Goal: Task Accomplishment & Management: Manage account settings

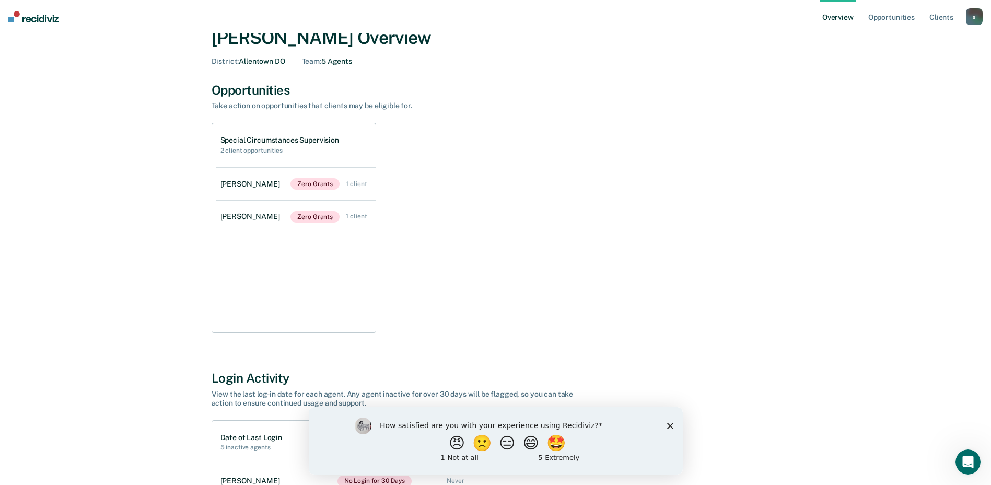
scroll to position [52, 0]
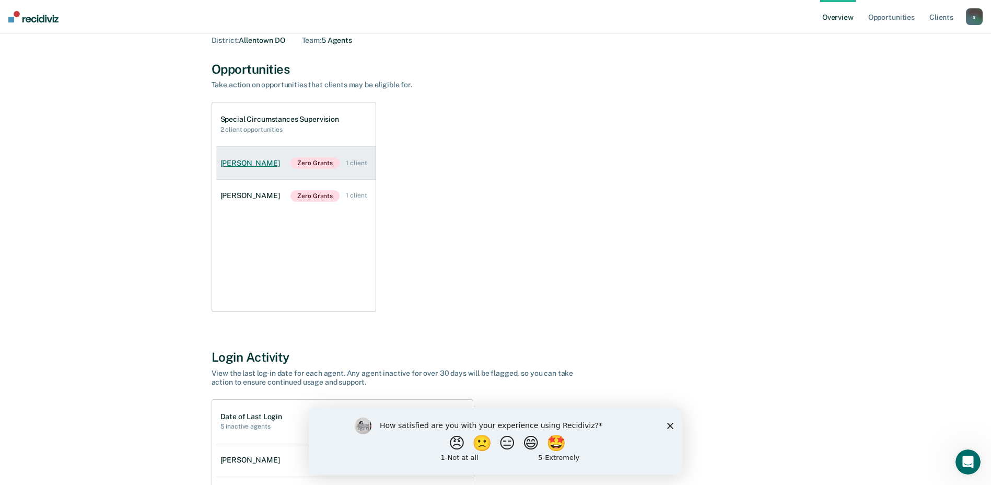
click at [241, 165] on div "[PERSON_NAME]" at bounding box center [253, 163] width 64 height 9
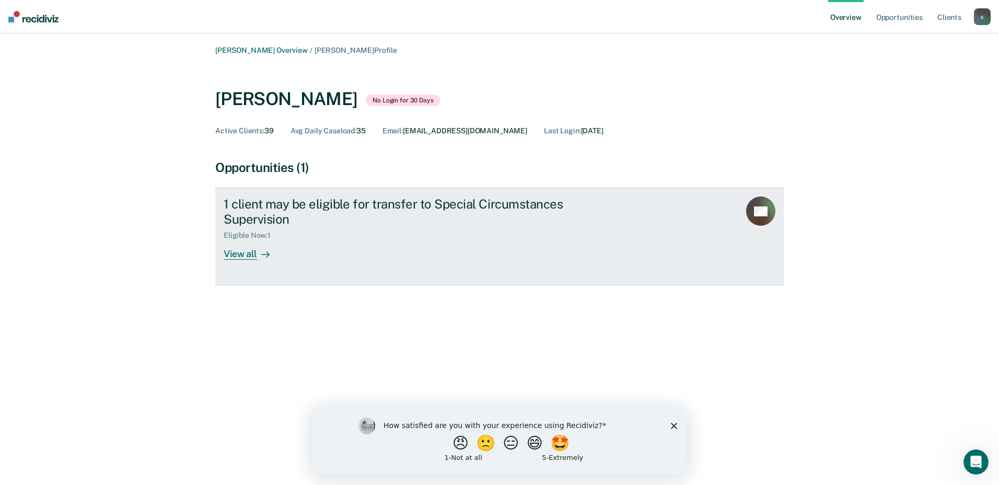
click at [234, 255] on div "View all" at bounding box center [253, 250] width 59 height 20
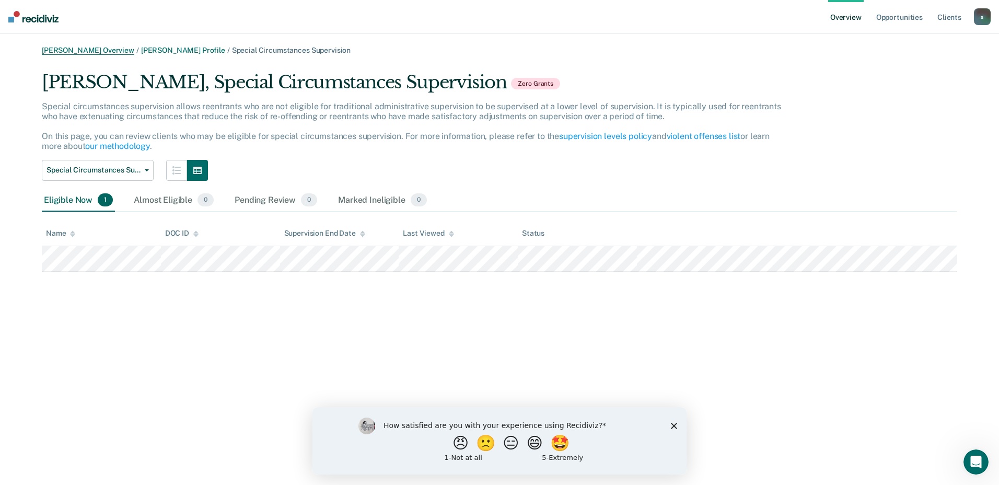
click at [110, 49] on link "[PERSON_NAME] Overview" at bounding box center [88, 50] width 92 height 9
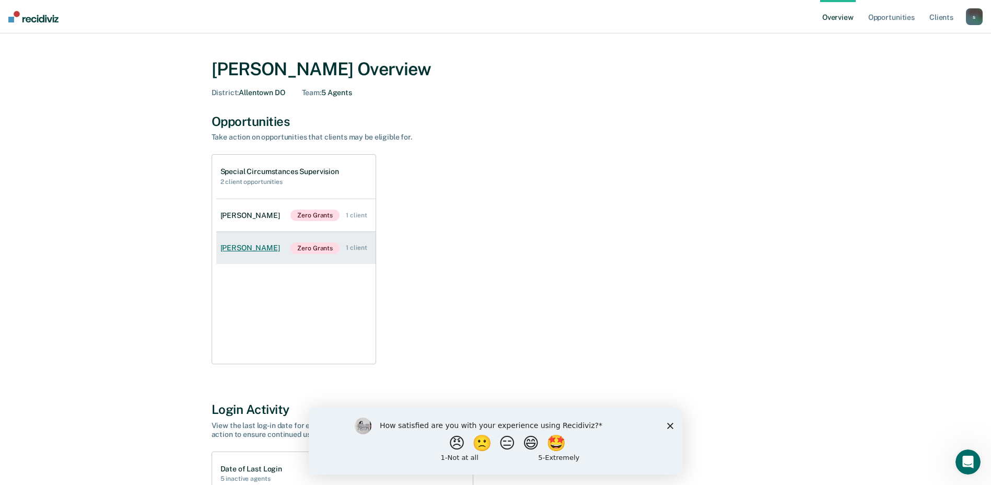
click at [253, 248] on div "[PERSON_NAME]" at bounding box center [253, 248] width 64 height 9
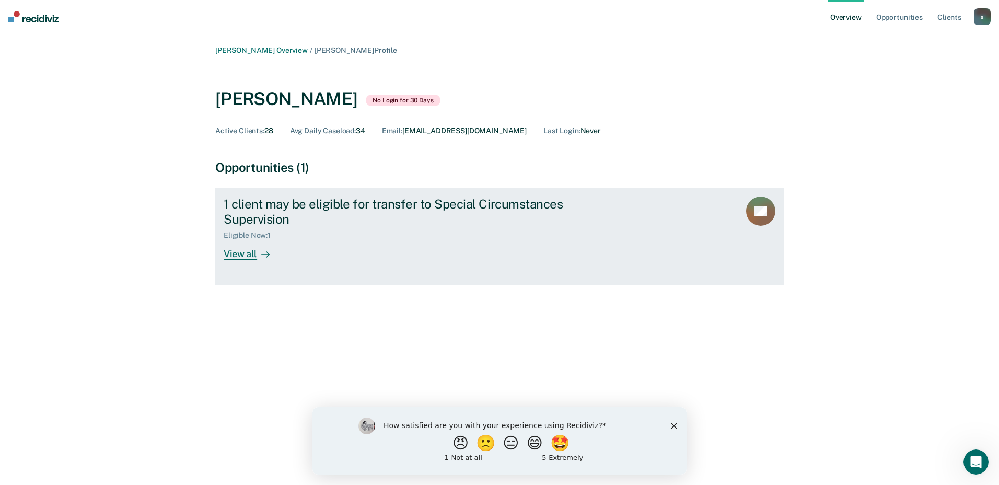
click at [240, 259] on div "View all" at bounding box center [253, 250] width 59 height 20
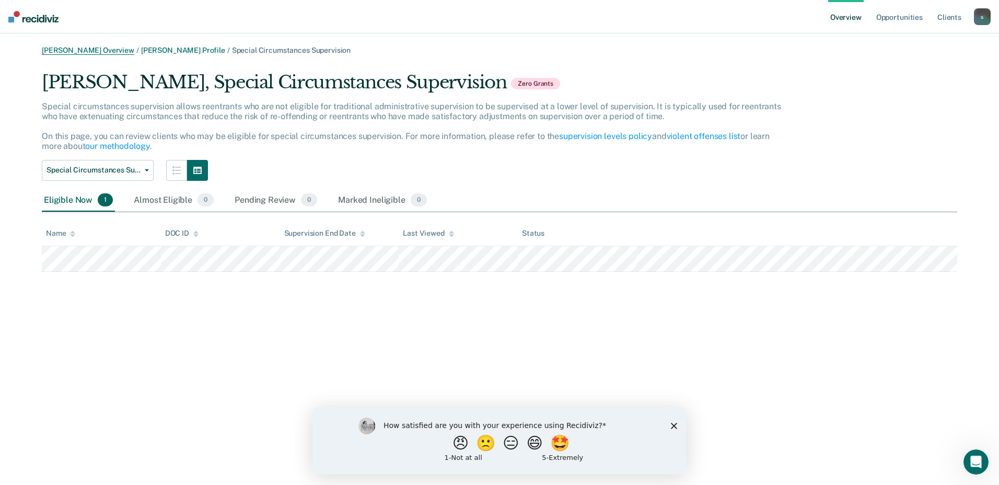
click at [82, 48] on link "[PERSON_NAME] Overview" at bounding box center [88, 50] width 92 height 9
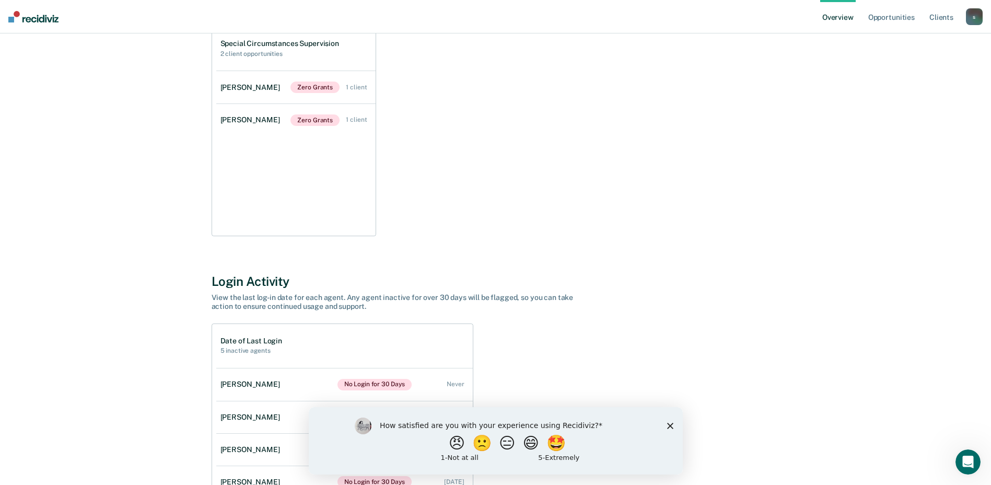
scroll to position [157, 0]
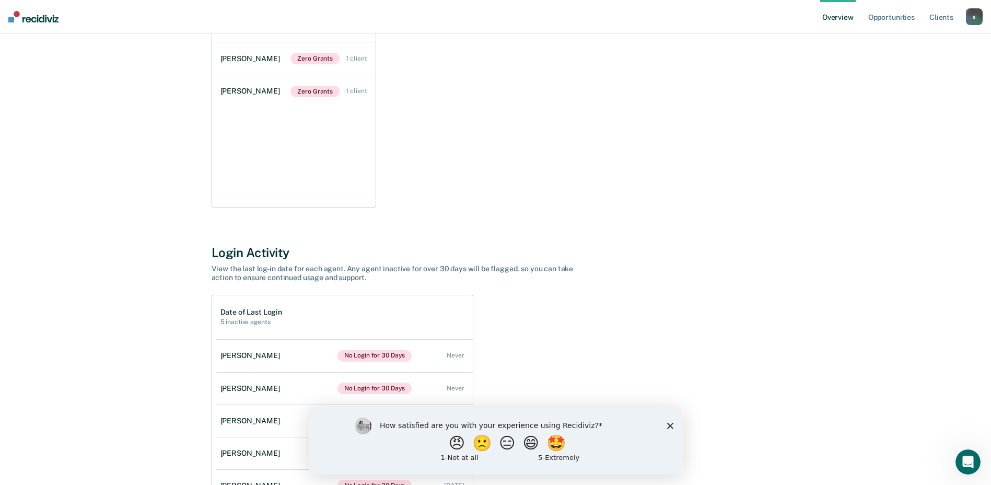
click at [670, 426] on polygon "Close survey" at bounding box center [670, 425] width 6 height 6
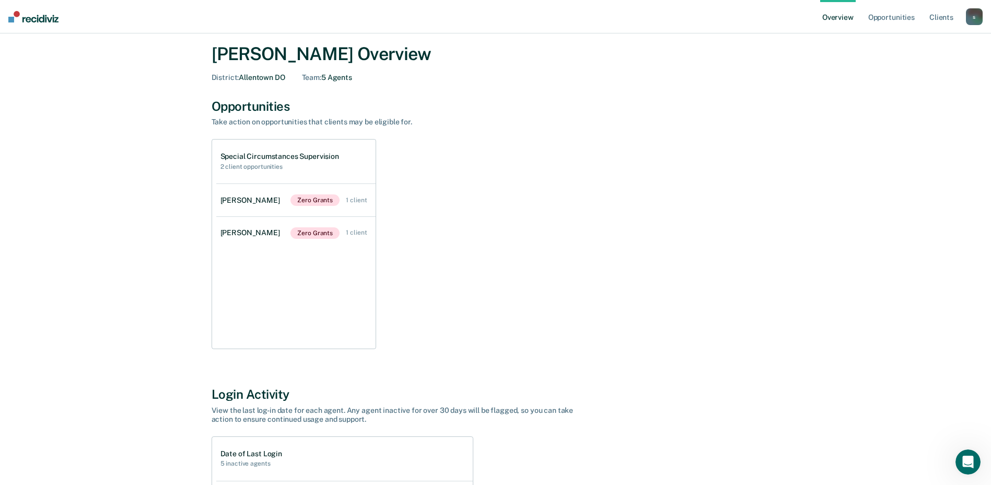
scroll to position [0, 0]
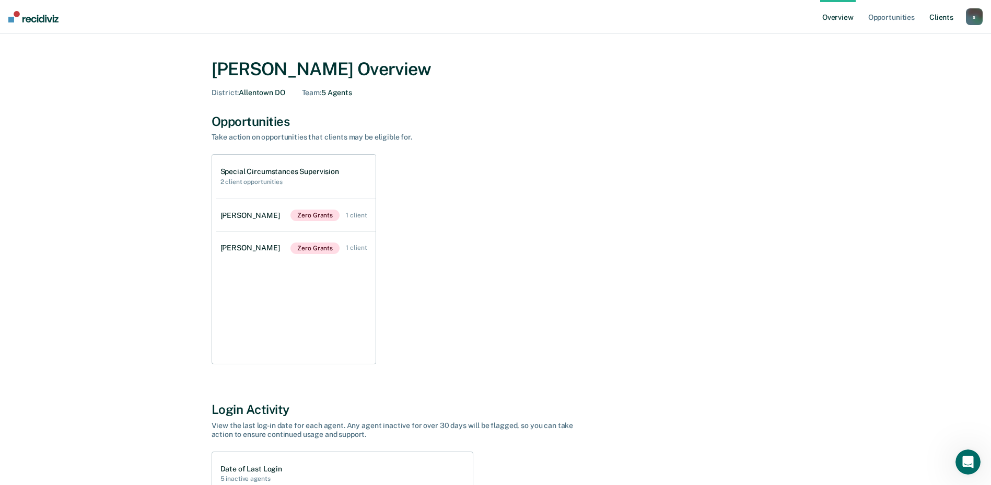
click at [945, 19] on link "Client s" at bounding box center [942, 16] width 28 height 33
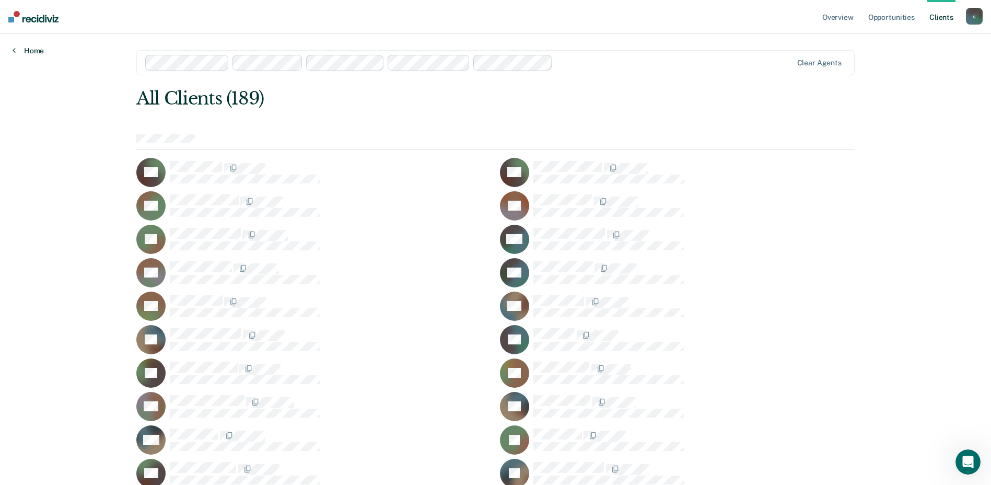
click at [35, 49] on link "Home" at bounding box center [28, 50] width 31 height 9
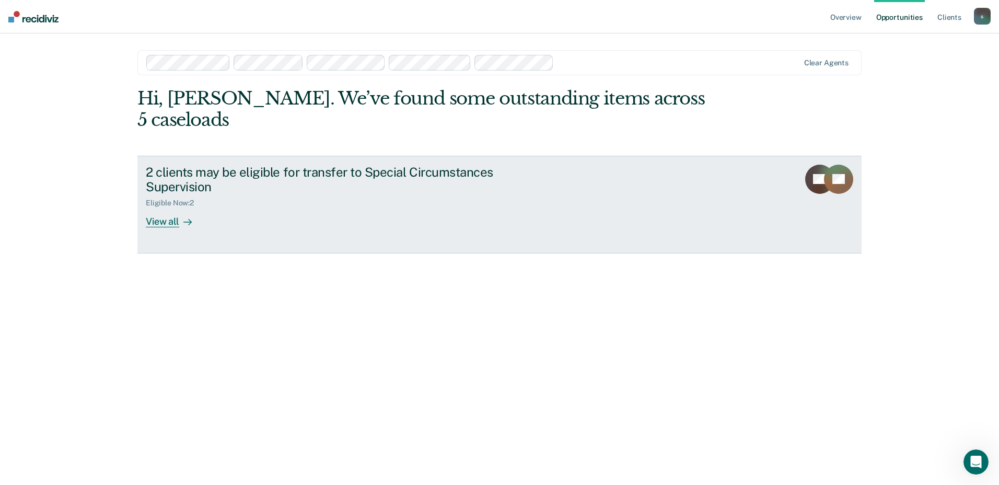
click at [156, 207] on div "View all" at bounding box center [175, 217] width 59 height 20
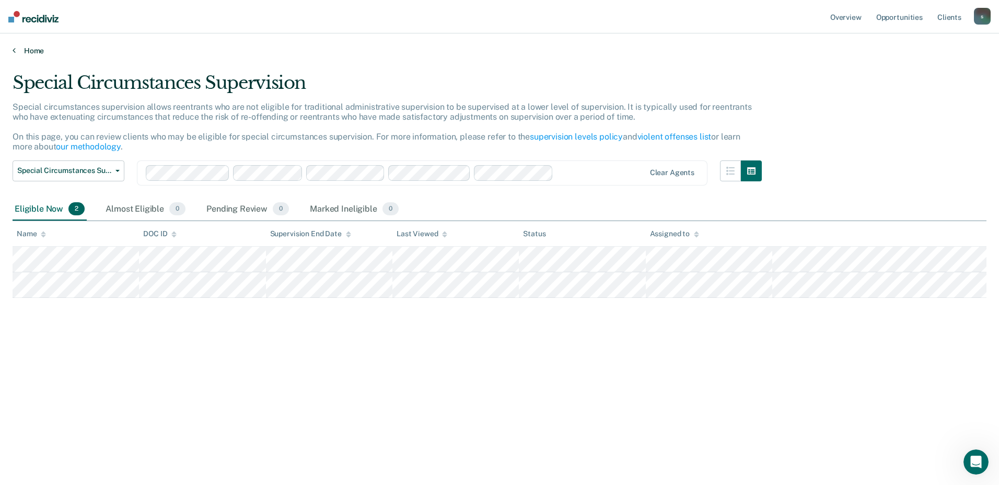
click at [31, 51] on link "Home" at bounding box center [500, 50] width 974 height 9
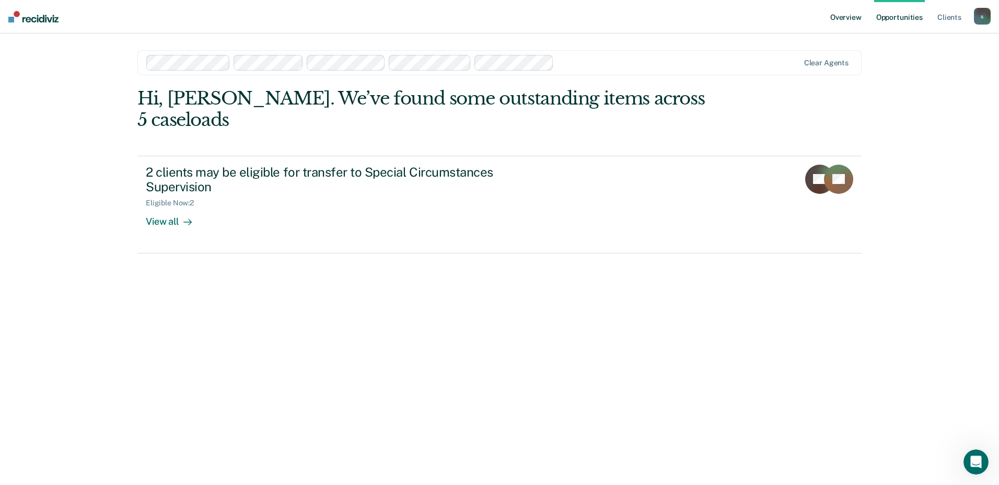
click at [842, 18] on link "Overview" at bounding box center [846, 16] width 36 height 33
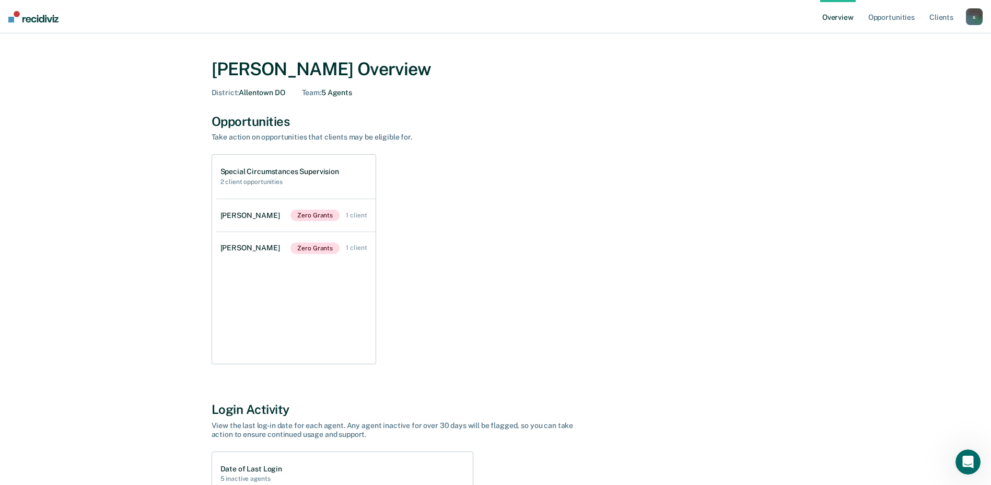
click at [972, 21] on div "s" at bounding box center [974, 16] width 17 height 17
click at [911, 67] on link "Log Out" at bounding box center [932, 67] width 84 height 9
